Goal: Find specific page/section: Find specific page/section

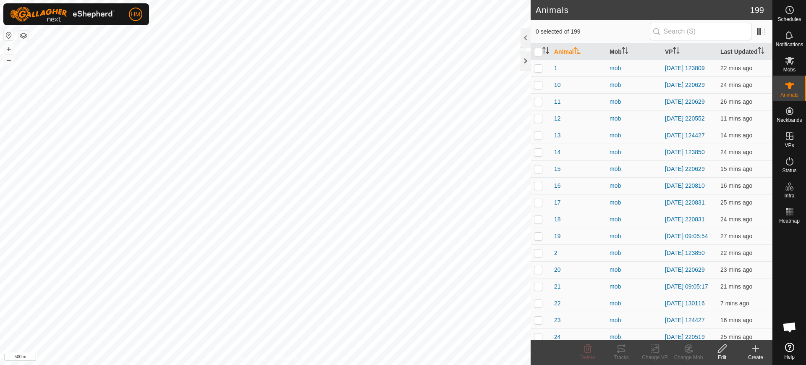
scroll to position [4117, 0]
click at [10, 50] on button "+" at bounding box center [9, 49] width 10 height 10
click at [9, 47] on button "+" at bounding box center [9, 49] width 10 height 10
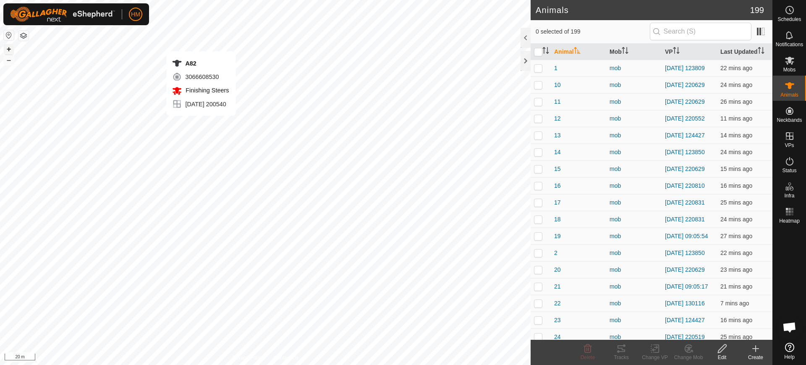
checkbox input "true"
click at [618, 350] on icon at bounding box center [621, 348] width 10 height 10
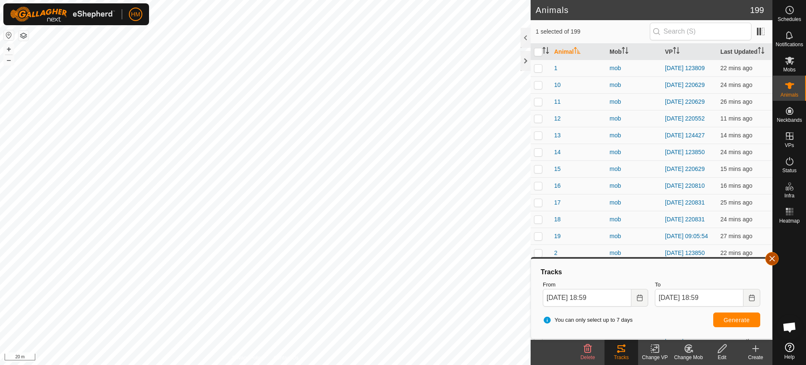
click at [771, 260] on button "button" at bounding box center [772, 258] width 13 height 13
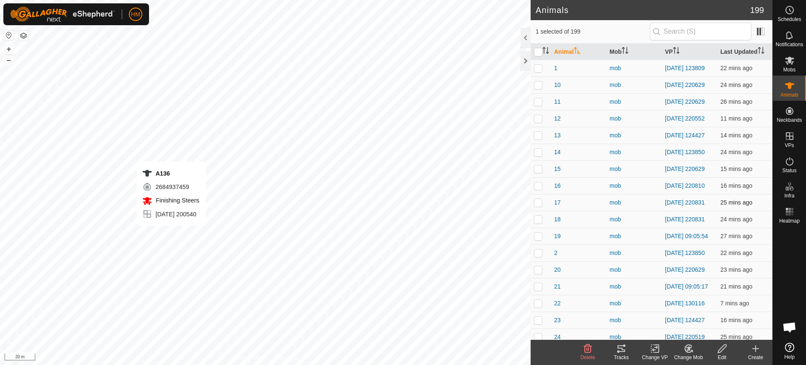
checkbox input "true"
checkbox input "false"
click at [619, 345] on icon at bounding box center [622, 348] width 8 height 7
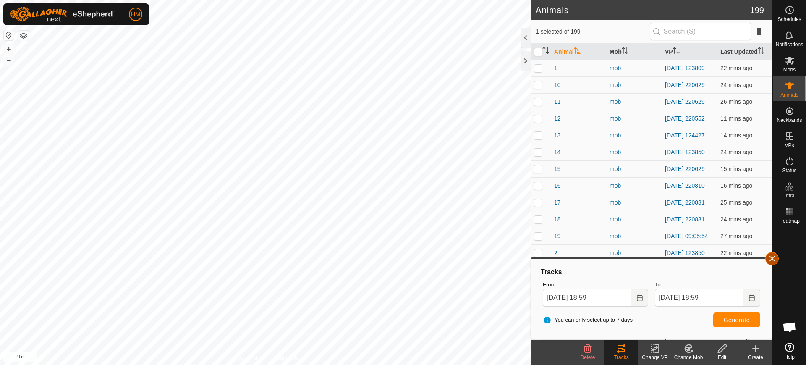
click at [775, 259] on button "button" at bounding box center [772, 258] width 13 height 13
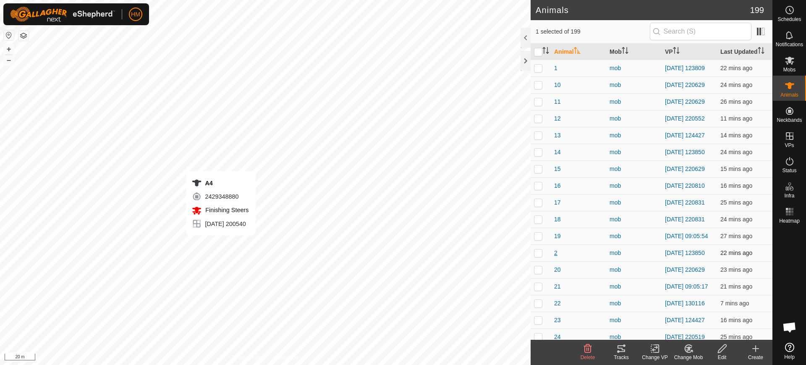
checkbox input "false"
click at [621, 353] on icon at bounding box center [621, 348] width 10 height 10
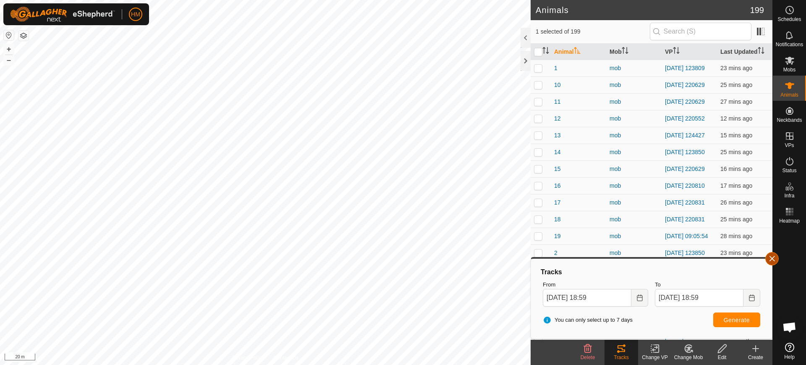
click at [773, 259] on button "button" at bounding box center [772, 258] width 13 height 13
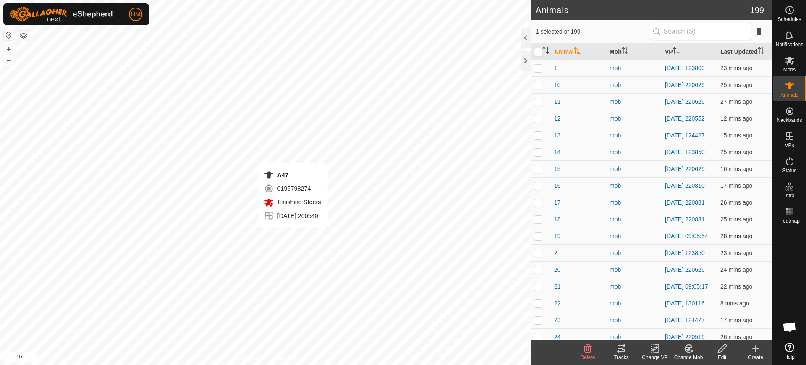
checkbox input "false"
checkbox input "true"
click at [619, 351] on icon at bounding box center [618, 351] width 3 height 3
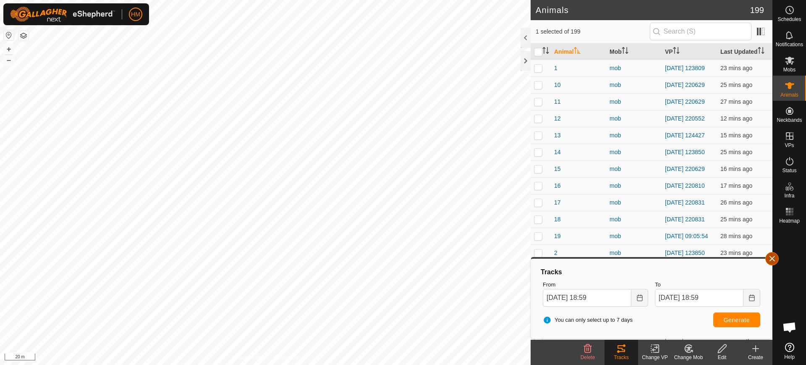
click at [773, 258] on button "button" at bounding box center [772, 258] width 13 height 13
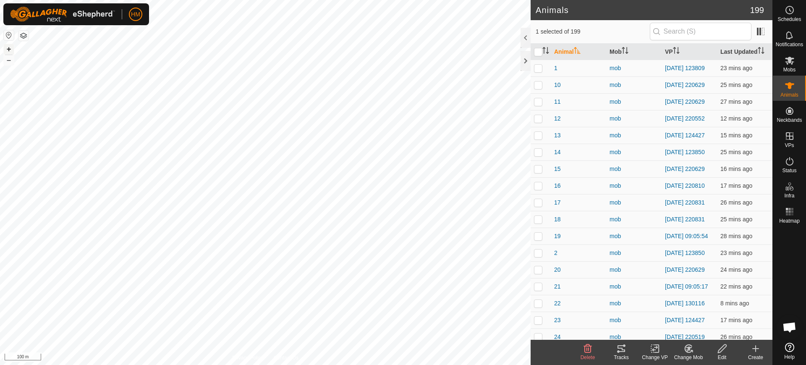
click at [9, 47] on button "+" at bounding box center [9, 49] width 10 height 10
checkbox input "true"
checkbox input "false"
click at [620, 346] on icon at bounding box center [621, 348] width 10 height 10
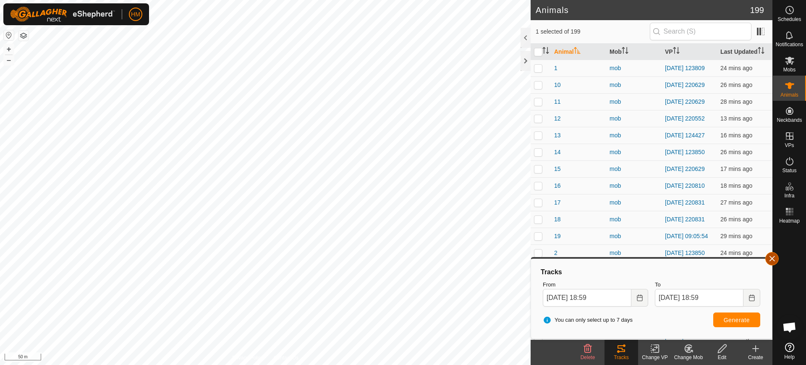
click at [771, 258] on button "button" at bounding box center [772, 258] width 13 height 13
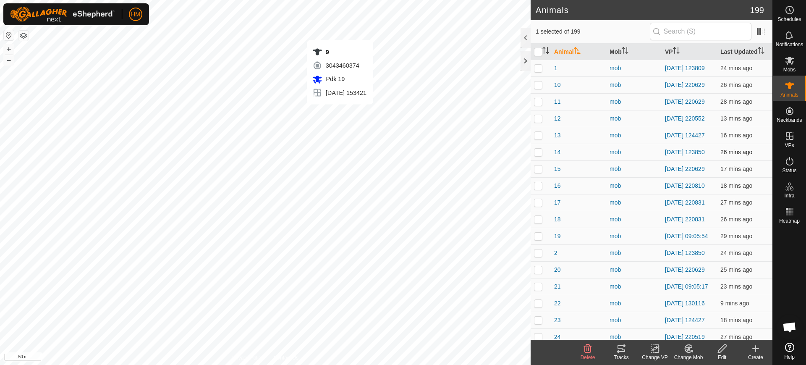
checkbox input "false"
checkbox input "true"
click at [619, 347] on icon at bounding box center [621, 348] width 10 height 10
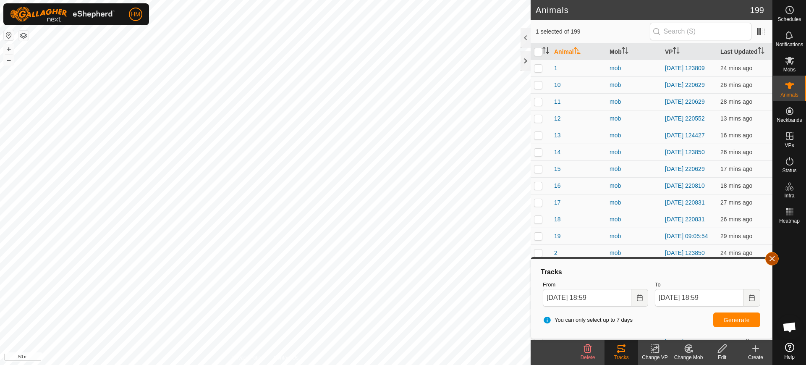
click at [774, 260] on button "button" at bounding box center [772, 258] width 13 height 13
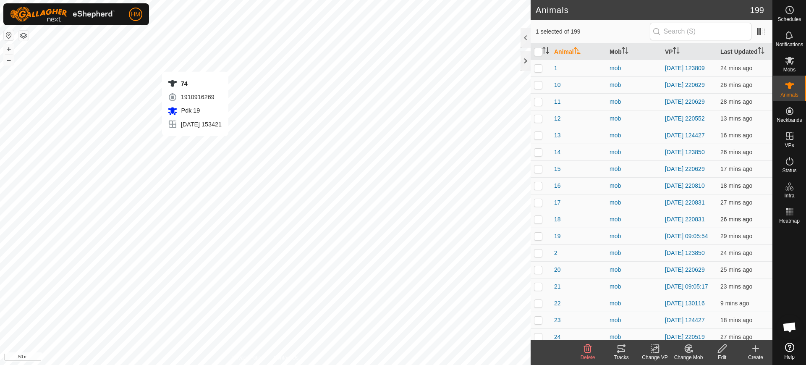
checkbox input "true"
checkbox input "false"
click at [624, 349] on icon at bounding box center [621, 348] width 10 height 10
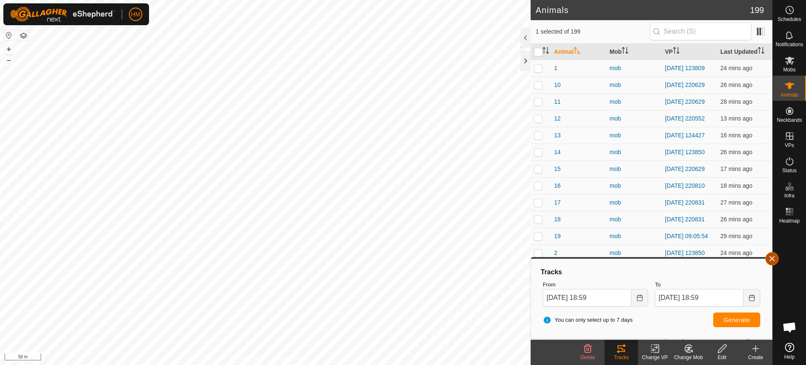
click at [771, 260] on button "button" at bounding box center [772, 258] width 13 height 13
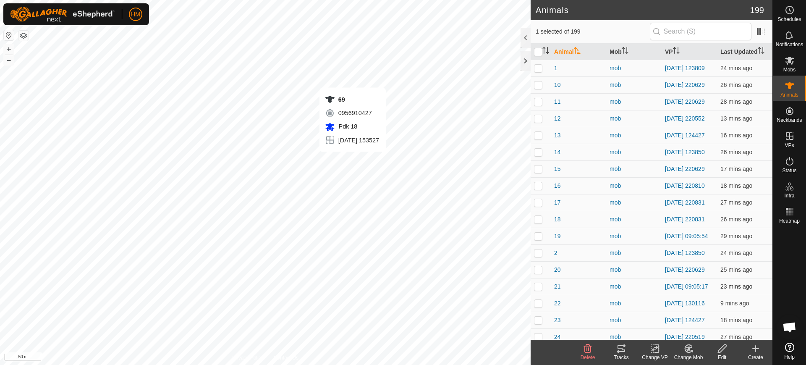
checkbox input "true"
checkbox input "false"
click at [619, 353] on icon at bounding box center [621, 348] width 10 height 10
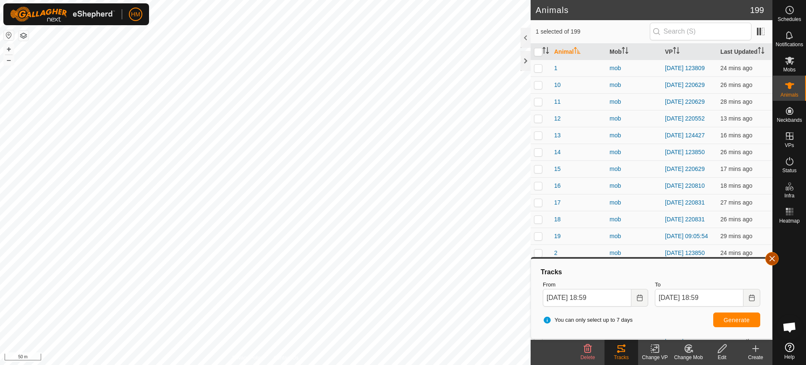
click at [774, 260] on button "button" at bounding box center [772, 258] width 13 height 13
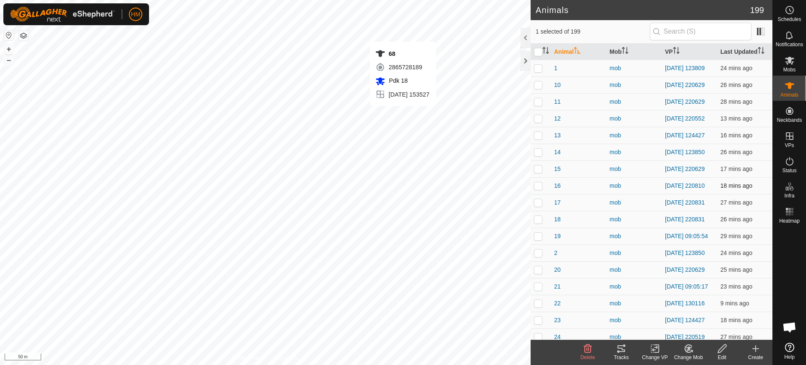
checkbox input "true"
checkbox input "false"
click at [620, 347] on icon at bounding box center [621, 348] width 10 height 10
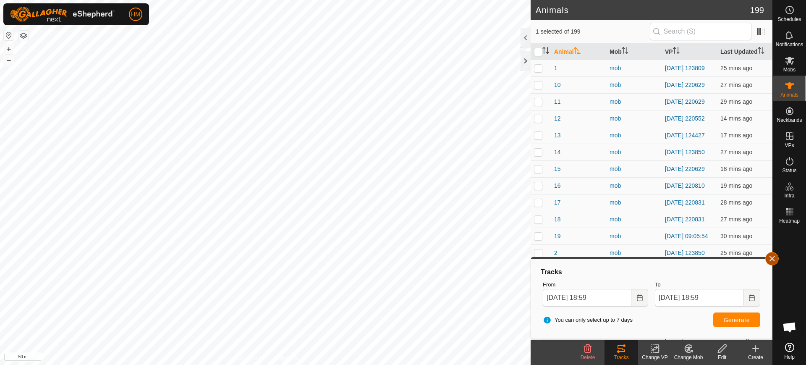
click at [771, 257] on button "button" at bounding box center [772, 258] width 13 height 13
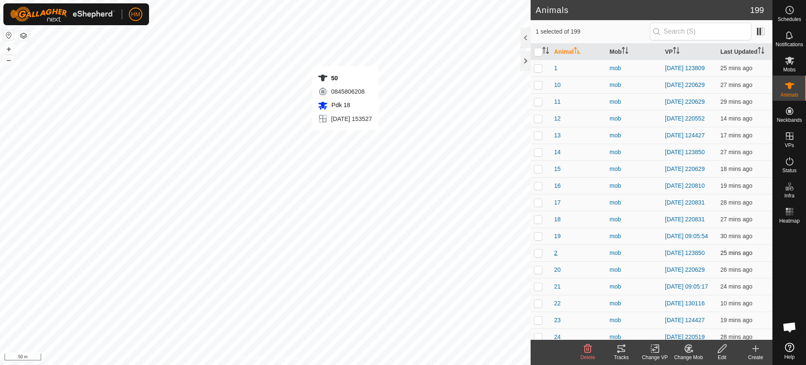
checkbox input "true"
checkbox input "false"
click at [621, 346] on icon at bounding box center [621, 348] width 10 height 10
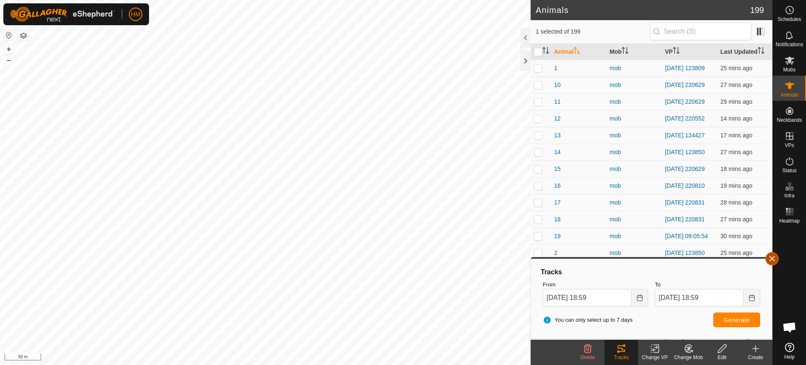
click at [773, 257] on button "button" at bounding box center [772, 258] width 13 height 13
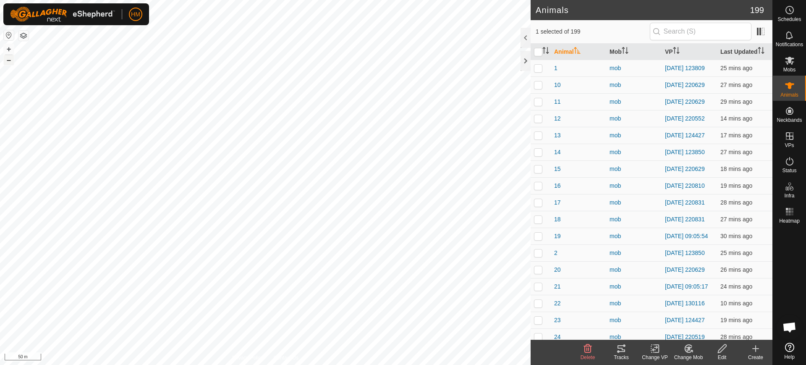
click at [8, 62] on button "–" at bounding box center [9, 60] width 10 height 10
checkbox input "true"
checkbox input "false"
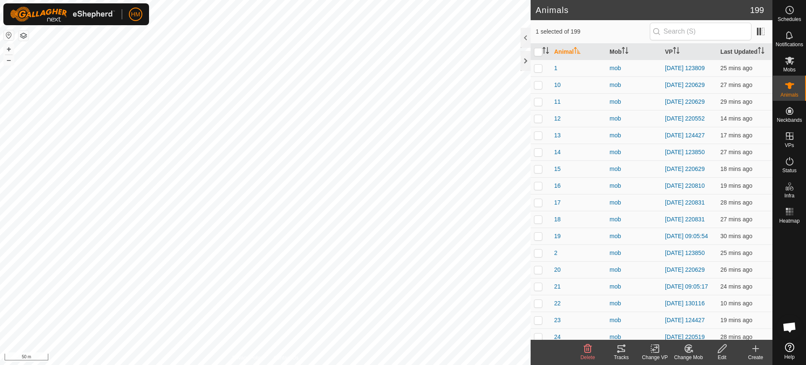
click at [620, 348] on icon at bounding box center [622, 348] width 8 height 7
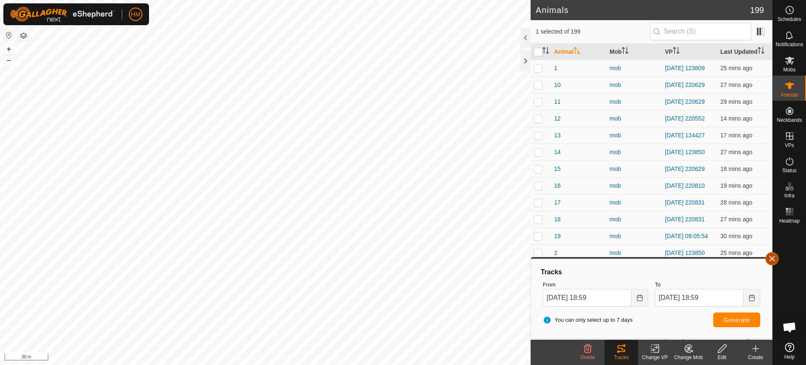
click at [771, 262] on button "button" at bounding box center [772, 258] width 13 height 13
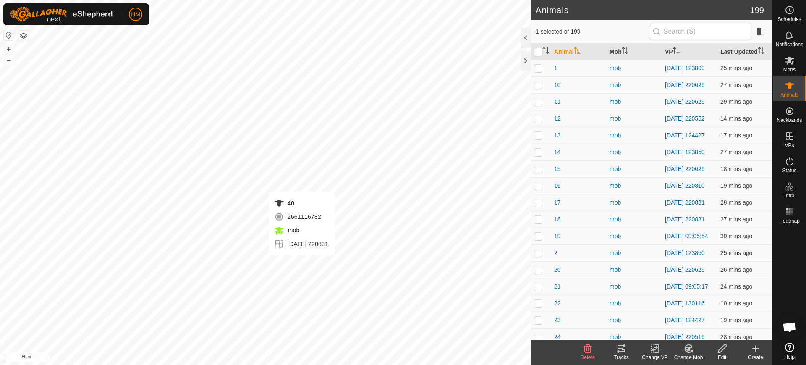
checkbox input "true"
checkbox input "false"
click at [621, 350] on icon at bounding box center [621, 348] width 10 height 10
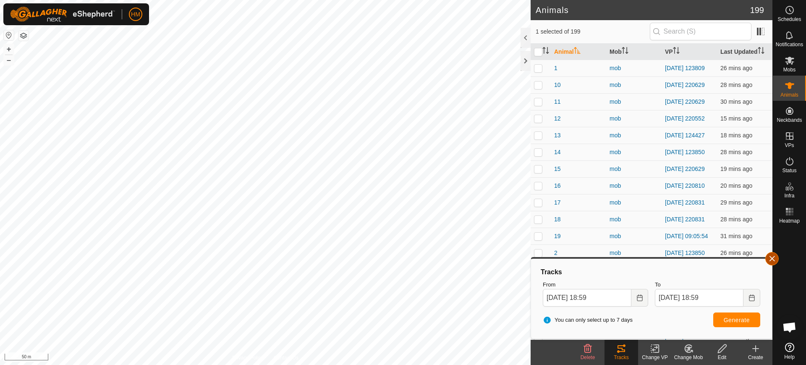
click at [773, 259] on button "button" at bounding box center [772, 258] width 13 height 13
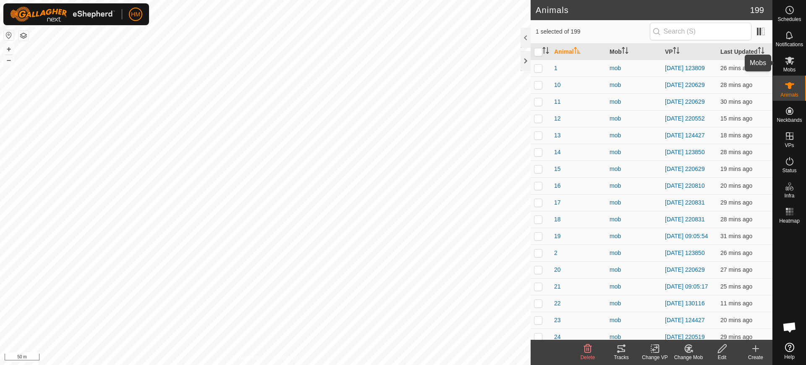
click at [789, 64] on icon at bounding box center [790, 60] width 10 height 10
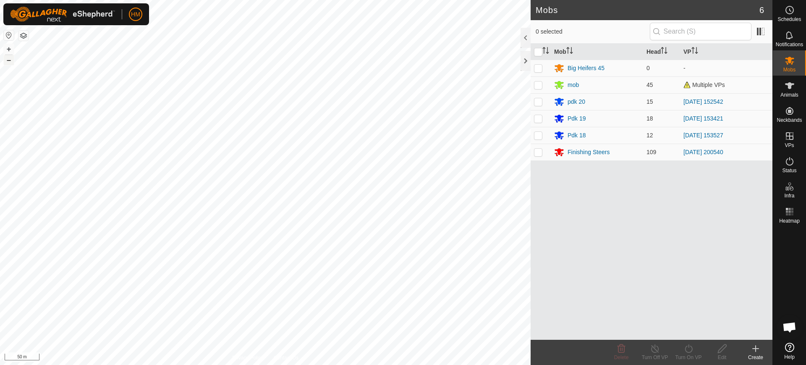
click at [10, 64] on button "–" at bounding box center [9, 60] width 10 height 10
